Goal: Information Seeking & Learning: Learn about a topic

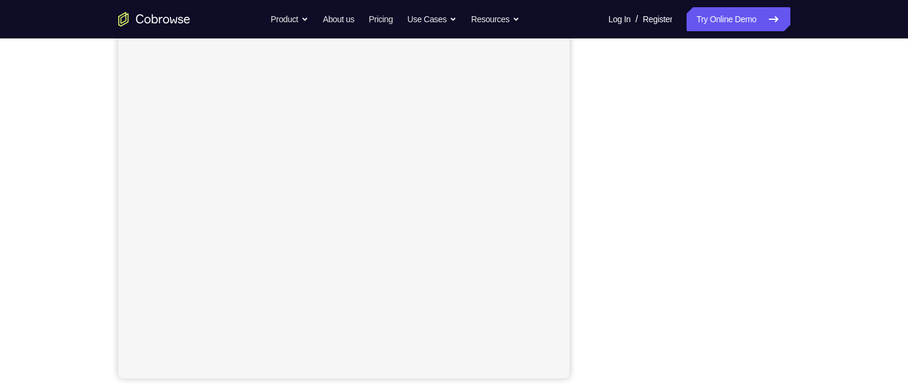
scroll to position [180, 0]
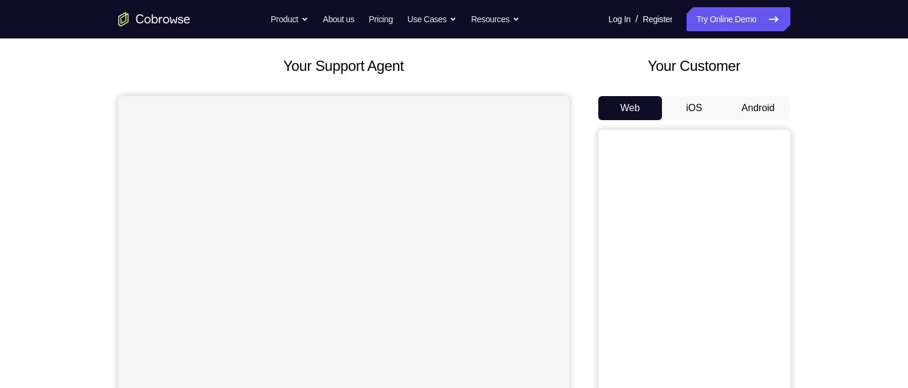
scroll to position [60, 0]
click at [758, 100] on button "Android" at bounding box center [758, 108] width 64 height 24
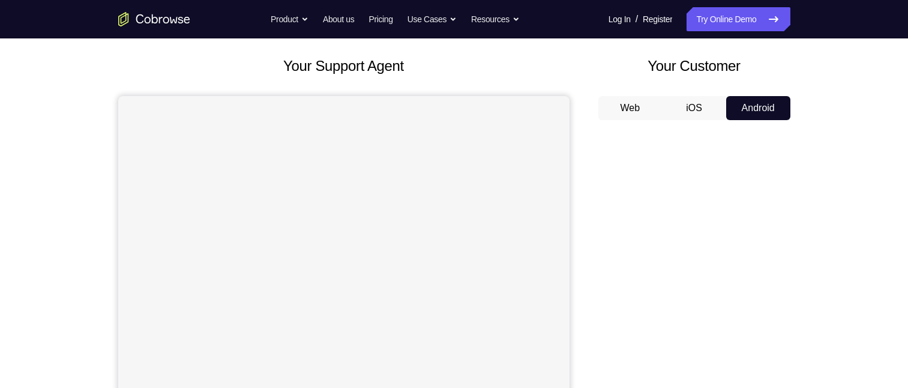
scroll to position [120, 0]
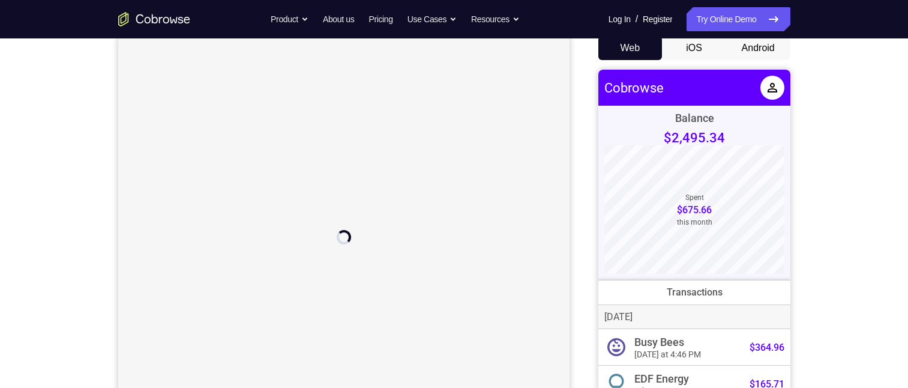
scroll to position [120, 0]
click at [754, 45] on button "Android" at bounding box center [758, 48] width 64 height 24
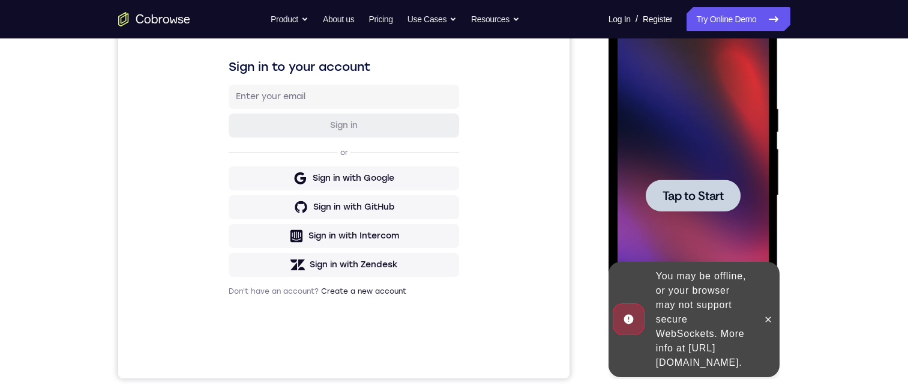
scroll to position [0, 0]
click at [745, 203] on div at bounding box center [692, 196] width 151 height 336
